Goal: Task Accomplishment & Management: Complete application form

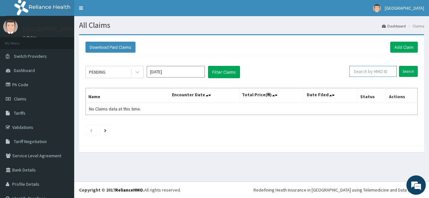
click at [368, 72] on input "text" at bounding box center [372, 71] width 47 height 11
click at [359, 69] on input "text" at bounding box center [372, 71] width 47 height 11
type input "too/10022/a"
click at [399, 71] on input "Search" at bounding box center [408, 71] width 19 height 11
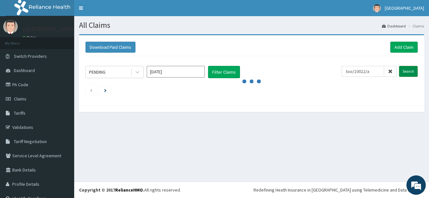
click at [399, 71] on input "Search" at bounding box center [408, 71] width 19 height 11
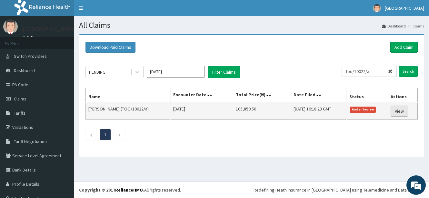
click at [394, 110] on link "View" at bounding box center [398, 110] width 17 height 11
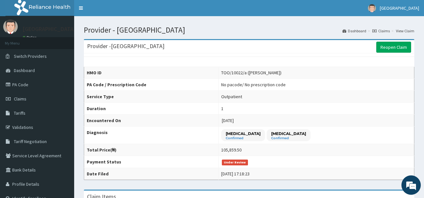
click at [316, 87] on td "No pacode / No prescription code" at bounding box center [317, 85] width 196 height 12
click at [381, 45] on link "Reopen Claim" at bounding box center [393, 47] width 35 height 11
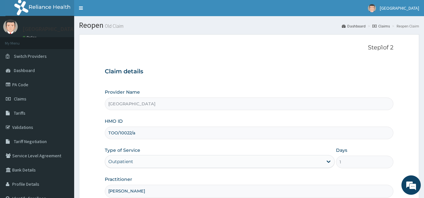
click at [337, 82] on div "Claim details Provider Name BMM Hospital HMO ID TOO/10022/a Type of Service Out…" at bounding box center [249, 129] width 288 height 135
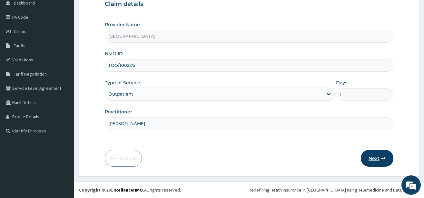
click at [372, 155] on button "Next" at bounding box center [377, 158] width 33 height 17
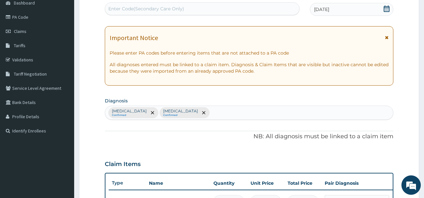
click at [195, 9] on div "Enter Code(Secondary Care Only)" at bounding box center [202, 9] width 194 height 10
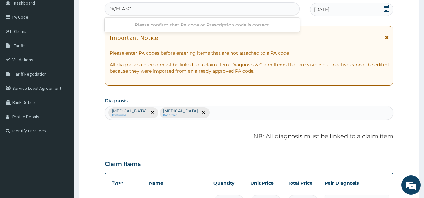
type input "PA/EFA3CE"
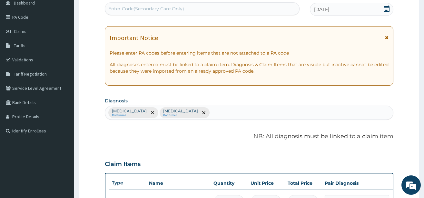
click at [194, 9] on div "Enter Code(Secondary Care Only)" at bounding box center [202, 9] width 194 height 10
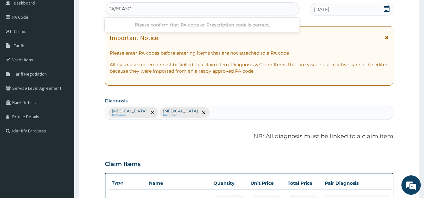
type input "PA/EFA3CE"
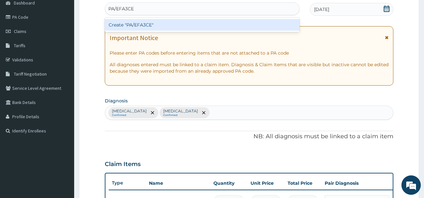
click at [193, 23] on div "Create "PA/EFA3CE"" at bounding box center [202, 25] width 195 height 12
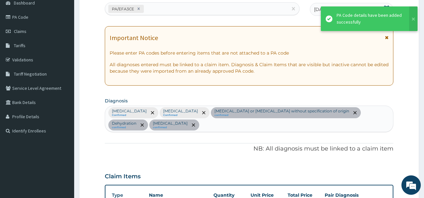
scroll to position [501, 0]
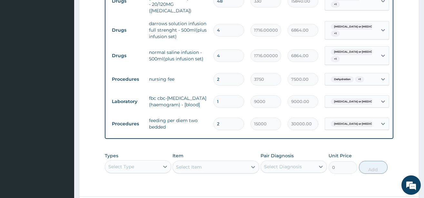
click at [299, 153] on div "Pair Diagnosis Select Diagnosis" at bounding box center [293, 162] width 66 height 21
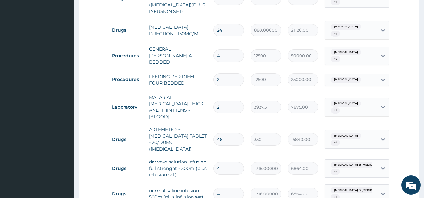
scroll to position [536, 0]
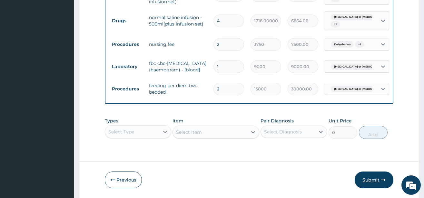
click at [375, 171] on button "Submit" at bounding box center [374, 179] width 39 height 17
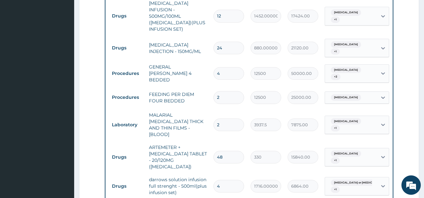
scroll to position [518, 0]
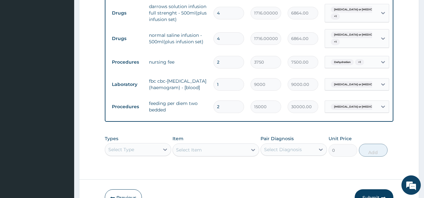
click at [130, 189] on button "Previous" at bounding box center [123, 197] width 37 height 17
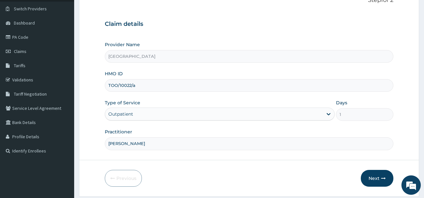
scroll to position [67, 0]
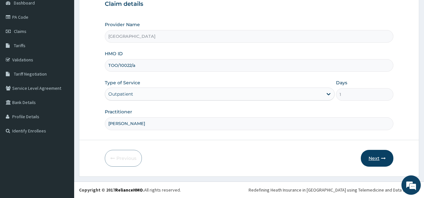
click at [374, 157] on button "Next" at bounding box center [377, 158] width 33 height 17
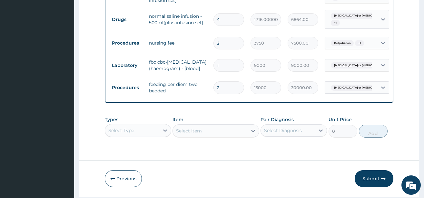
scroll to position [538, 0]
click at [374, 170] on button "Submit" at bounding box center [374, 178] width 39 height 17
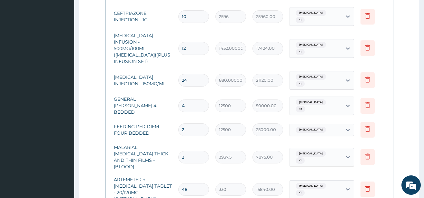
scroll to position [0, 0]
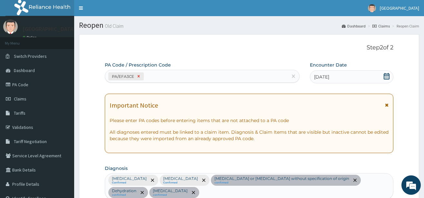
click at [139, 77] on icon at bounding box center [139, 76] width 2 height 2
click at [139, 77] on div "Enter Code(Secondary Care Only)" at bounding box center [146, 76] width 76 height 6
click at [155, 77] on div "Enter Code(Secondary Care Only)" at bounding box center [146, 76] width 76 height 6
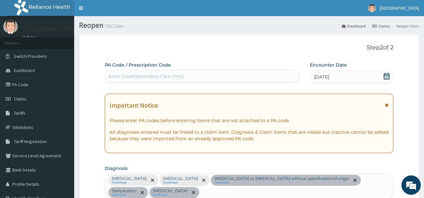
click at [155, 77] on div "Enter Code(Secondary Care Only)" at bounding box center [146, 76] width 76 height 6
click at [109, 76] on div "Enter Code(Secondary Care Only)" at bounding box center [146, 76] width 76 height 6
type input "PA/EFA3CE"
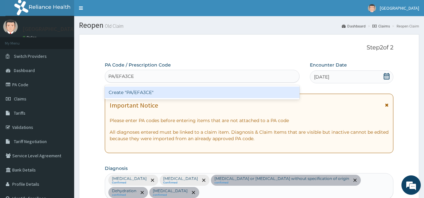
click at [120, 92] on div "Create "PA/EFA3CE"" at bounding box center [202, 92] width 195 height 12
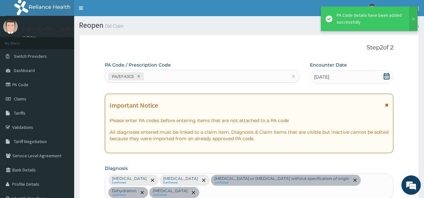
scroll to position [501, 0]
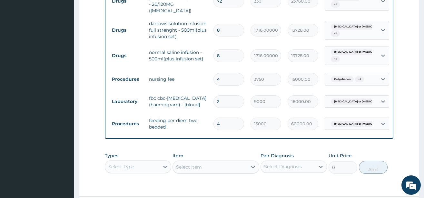
click at [207, 162] on div "Types Select Type Item Select Item Pair Diagnosis Select Diagnosis Unit Price 0…" at bounding box center [249, 167] width 288 height 37
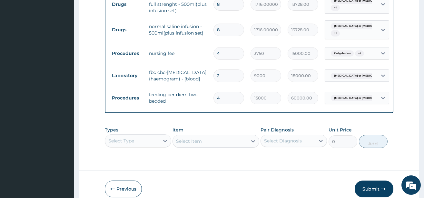
scroll to position [538, 0]
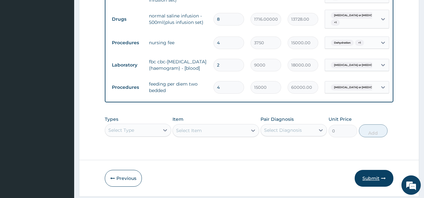
click at [380, 170] on button "Submit" at bounding box center [374, 178] width 39 height 17
click at [412, 18] on button at bounding box center [415, 25] width 8 height 24
click at [167, 77] on td "feeding per diem two bedded" at bounding box center [178, 86] width 64 height 19
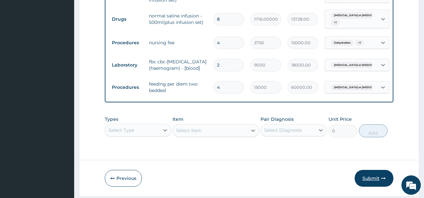
click at [372, 170] on button "Submit" at bounding box center [374, 178] width 39 height 17
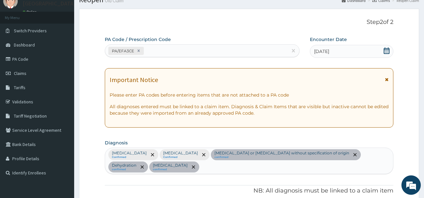
scroll to position [22, 0]
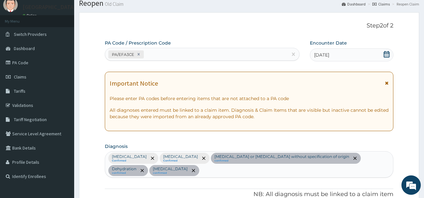
click at [385, 52] on icon at bounding box center [387, 54] width 6 height 6
click at [340, 51] on div "09-10-2025" at bounding box center [351, 54] width 83 height 13
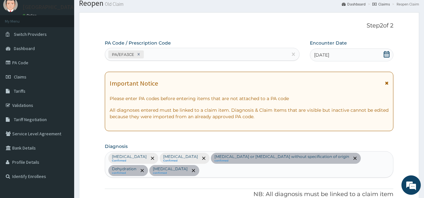
click at [340, 51] on div "09-10-2025" at bounding box center [351, 54] width 83 height 13
click at [322, 54] on span "09-10-2025" at bounding box center [321, 55] width 15 height 6
click at [342, 54] on div "09-10-2025" at bounding box center [351, 54] width 83 height 13
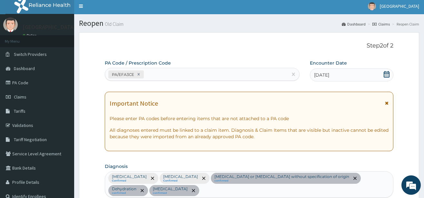
scroll to position [0, 0]
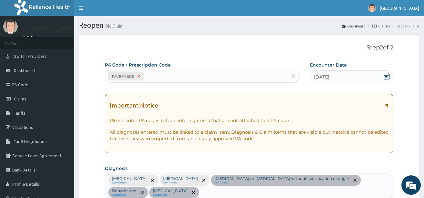
click at [137, 76] on icon at bounding box center [138, 76] width 5 height 5
click at [385, 76] on icon at bounding box center [387, 76] width 6 height 6
click at [347, 78] on div "09-10-2025" at bounding box center [351, 76] width 83 height 13
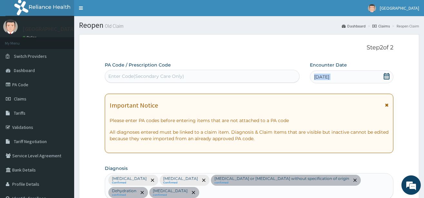
click at [347, 78] on div "09-10-2025" at bounding box center [351, 76] width 83 height 13
click at [181, 74] on div "Enter Code(Secondary Care Only)" at bounding box center [146, 76] width 76 height 6
click at [387, 106] on icon at bounding box center [387, 104] width 4 height 5
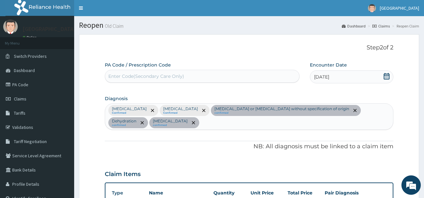
click at [246, 71] on div "Enter Code(Secondary Care Only)" at bounding box center [202, 76] width 195 height 13
type input "PA/EFA3CE"
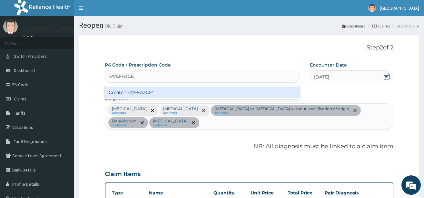
click at [247, 93] on div "Create "PA/EFA3CE"" at bounding box center [202, 92] width 195 height 12
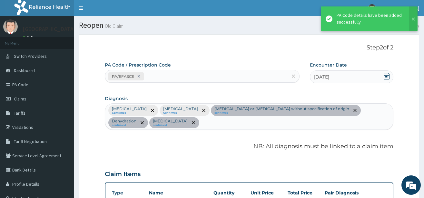
scroll to position [432, 0]
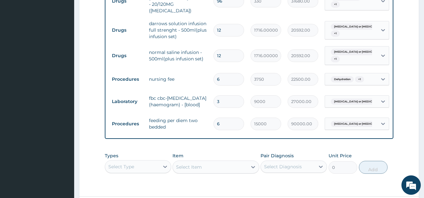
click at [283, 156] on div "Types Select Type Item Select Item Pair Diagnosis Select Diagnosis Unit Price 0…" at bounding box center [249, 163] width 288 height 28
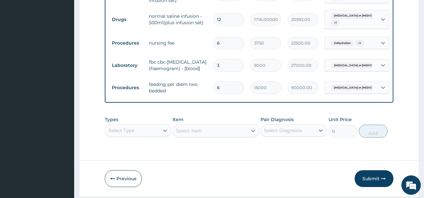
scroll to position [468, 0]
click at [379, 170] on button "Submit" at bounding box center [374, 178] width 39 height 17
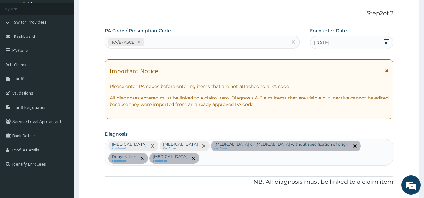
scroll to position [4, 0]
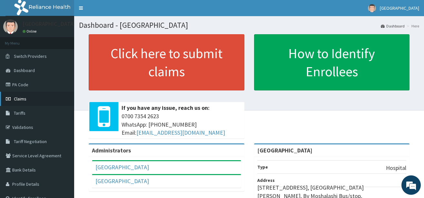
click at [22, 96] on span "Claims" at bounding box center [20, 99] width 13 height 6
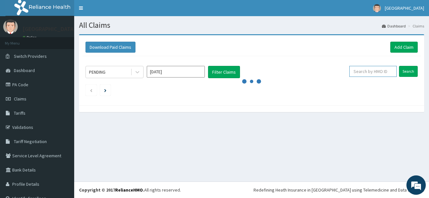
click at [360, 74] on input "text" at bounding box center [372, 71] width 47 height 11
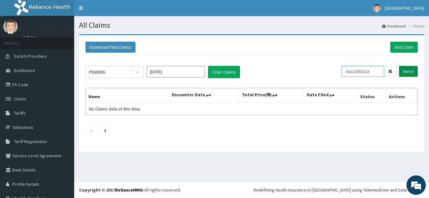
type input "too/10022/a"
click at [406, 71] on input "Search" at bounding box center [408, 71] width 19 height 11
